Goal: Task Accomplishment & Management: Complete application form

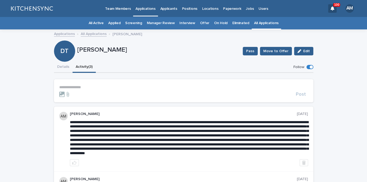
click at [258, 22] on link "All Applications" at bounding box center [266, 23] width 25 height 12
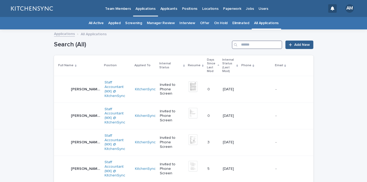
click at [246, 47] on input "Search" at bounding box center [257, 44] width 50 height 8
type input "*******"
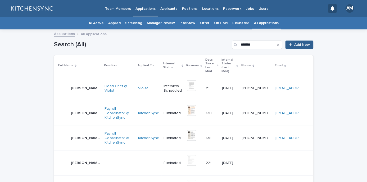
click at [74, 89] on div "[PERSON_NAME] [PERSON_NAME]" at bounding box center [85, 88] width 29 height 9
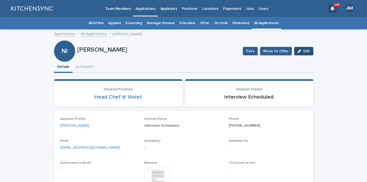
click at [302, 52] on div "button" at bounding box center [300, 51] width 6 height 4
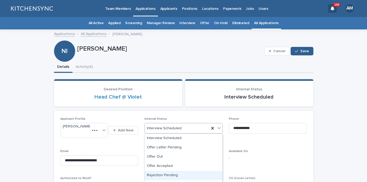
scroll to position [118, 0]
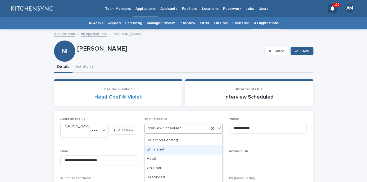
click at [164, 147] on div "Eliminated" at bounding box center [183, 149] width 77 height 9
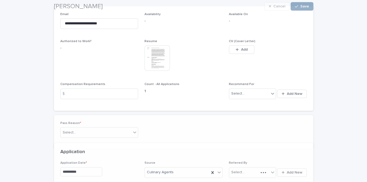
scroll to position [226, 0]
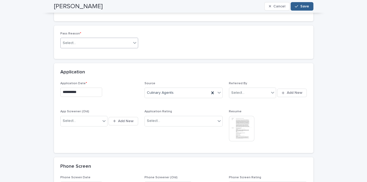
click at [108, 39] on div "Select..." at bounding box center [96, 43] width 71 height 9
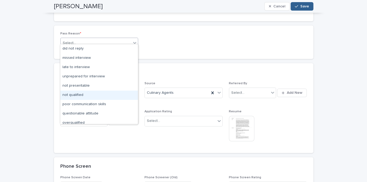
scroll to position [41, 0]
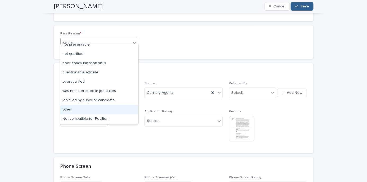
click at [95, 111] on div "other" at bounding box center [98, 109] width 77 height 9
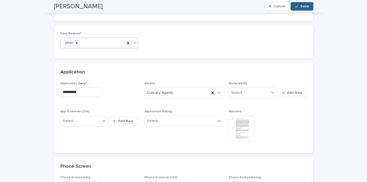
click at [299, 11] on div "[PERSON_NAME] Cancel Save" at bounding box center [183, 6] width 259 height 13
click at [308, 3] on button "Save" at bounding box center [301, 6] width 22 height 8
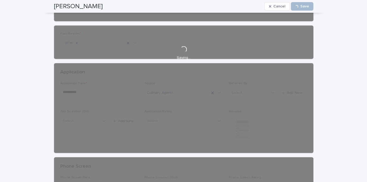
scroll to position [0, 0]
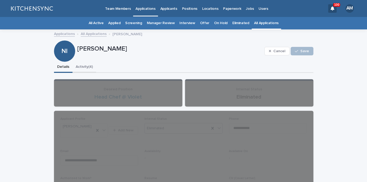
click at [84, 67] on button "Activity (4)" at bounding box center [84, 67] width 24 height 11
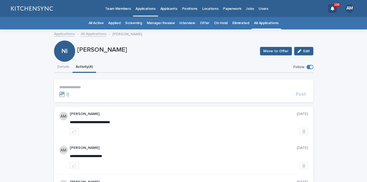
click at [83, 87] on p "**********" at bounding box center [183, 87] width 248 height 4
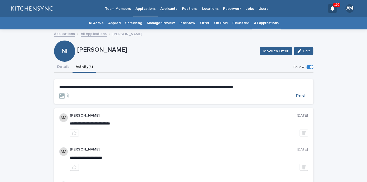
click at [117, 88] on span "**********" at bounding box center [146, 87] width 174 height 4
click at [297, 98] on span "Post" at bounding box center [301, 95] width 10 height 5
click at [61, 66] on button "Details" at bounding box center [63, 67] width 19 height 11
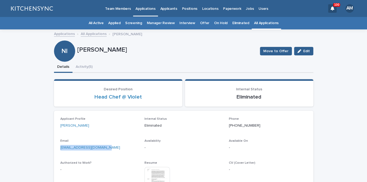
drag, startPoint x: 109, startPoint y: 147, endPoint x: 44, endPoint y: 148, distance: 65.6
click at [60, 148] on div "[EMAIL_ADDRESS][DOMAIN_NAME]" at bounding box center [99, 147] width 78 height 7
copy link "[EMAIL_ADDRESS][DOMAIN_NAME]"
click at [259, 28] on link "All Applications" at bounding box center [266, 23] width 25 height 12
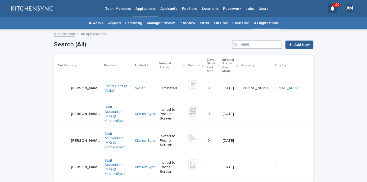
click at [260, 45] on input "Search" at bounding box center [257, 44] width 50 height 8
type input "****"
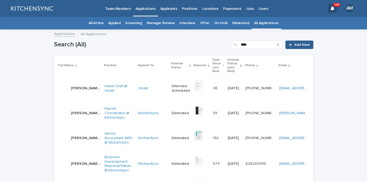
click at [69, 92] on td "[PERSON_NAME] [PERSON_NAME]" at bounding box center [78, 88] width 48 height 25
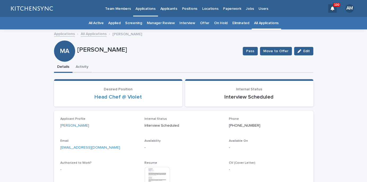
click at [84, 69] on button "Activity" at bounding box center [81, 67] width 19 height 11
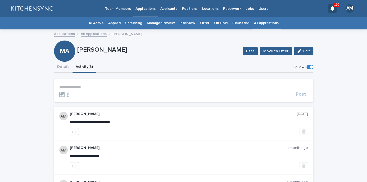
click at [84, 88] on p "**********" at bounding box center [183, 87] width 248 height 4
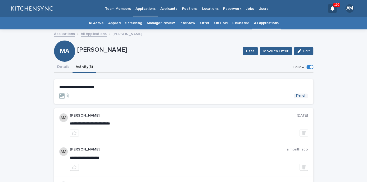
click at [300, 96] on span "Post" at bounding box center [301, 95] width 10 height 5
click at [66, 71] on button "Details" at bounding box center [63, 67] width 19 height 11
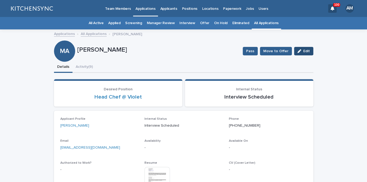
click at [304, 50] on span "Edit" at bounding box center [306, 51] width 7 height 4
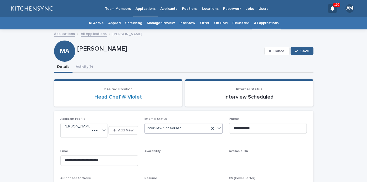
click at [201, 125] on div "Interview Scheduled" at bounding box center [177, 128] width 64 height 9
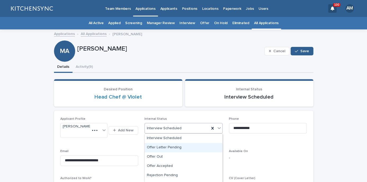
scroll to position [118, 0]
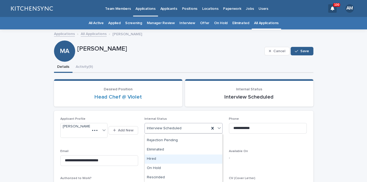
click at [184, 161] on div "Hired" at bounding box center [183, 158] width 77 height 9
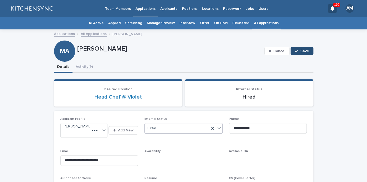
click at [307, 49] on button "Save" at bounding box center [301, 51] width 22 height 8
